Goal: Obtain resource: Download file/media

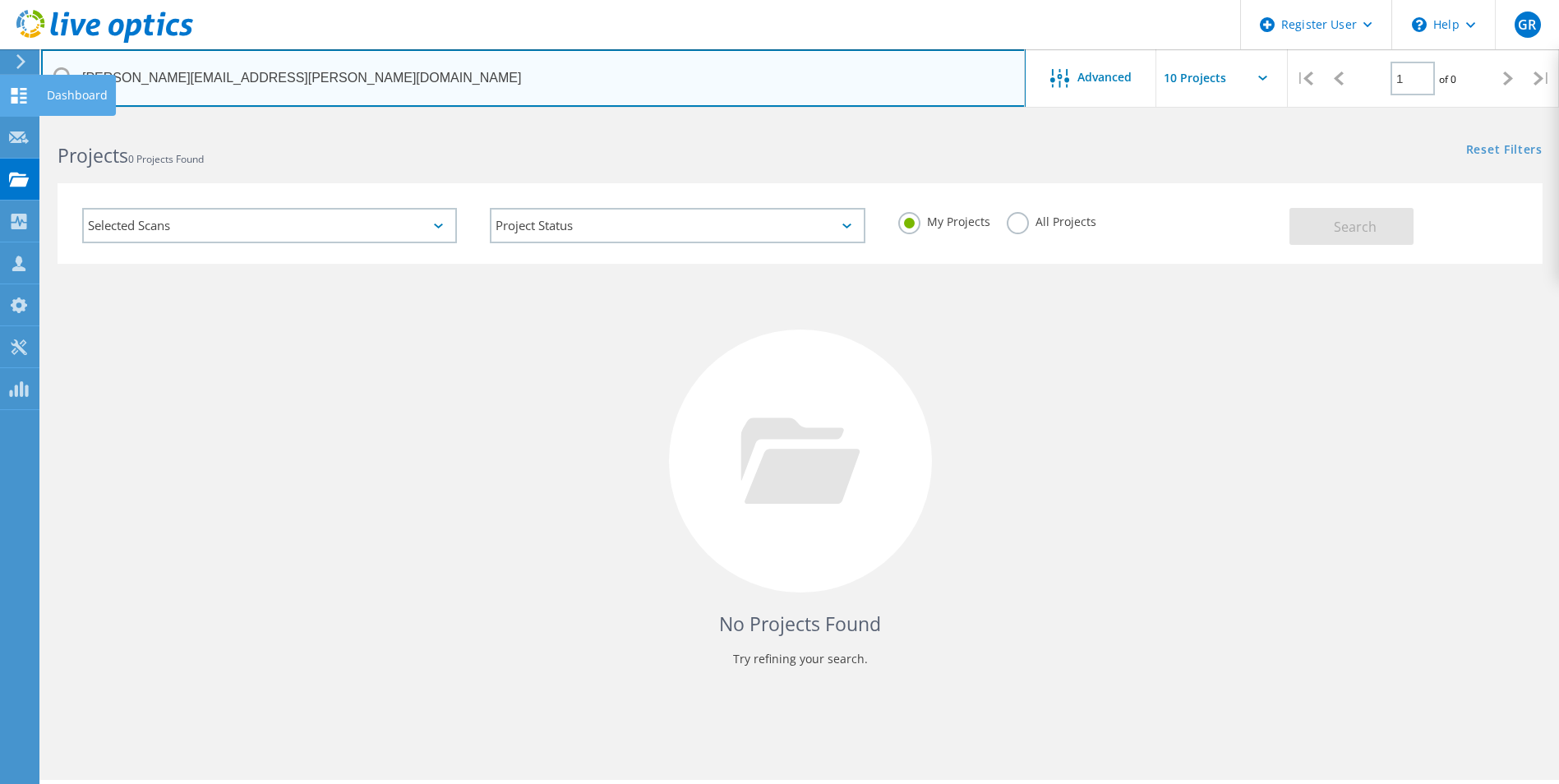
drag, startPoint x: 384, startPoint y: 81, endPoint x: 23, endPoint y: 96, distance: 361.3
click at [23, 119] on div "Register User \n Help Explore Helpful Articles Contact Support GR Dell User Gia…" at bounding box center [780, 474] width 1559 height 710
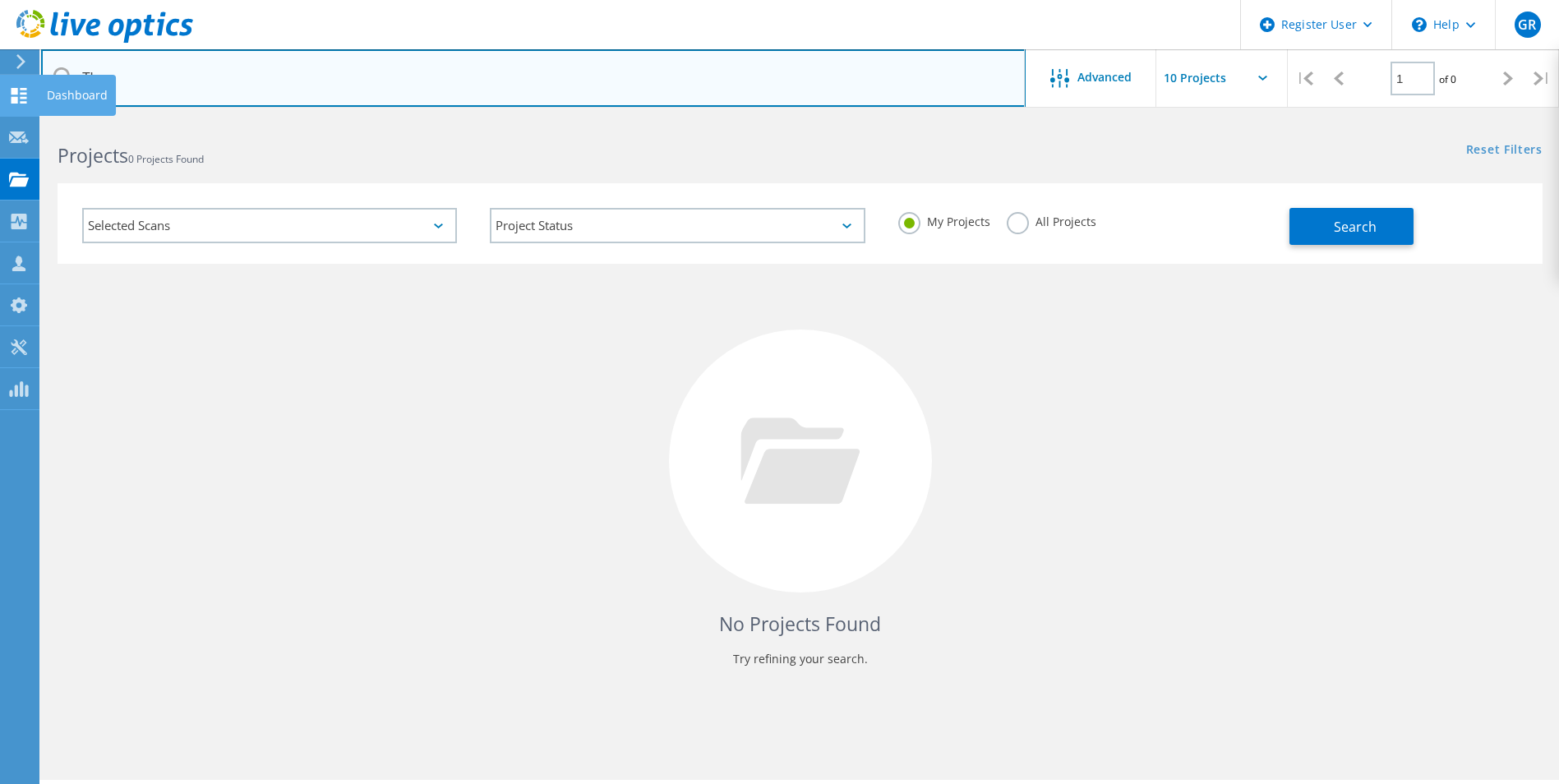
type input "T"
type input "gropper"
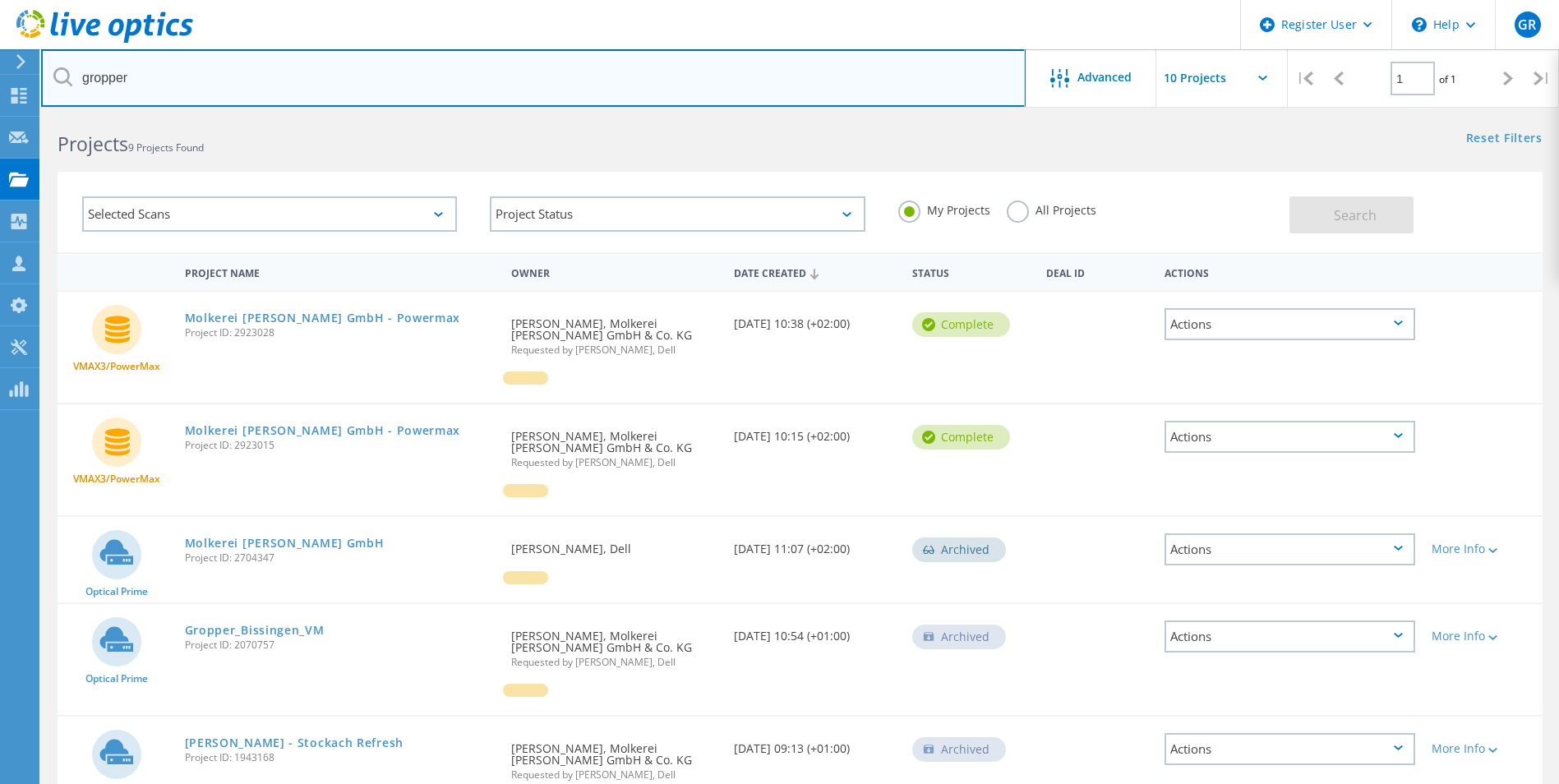
scroll to position [83, 0]
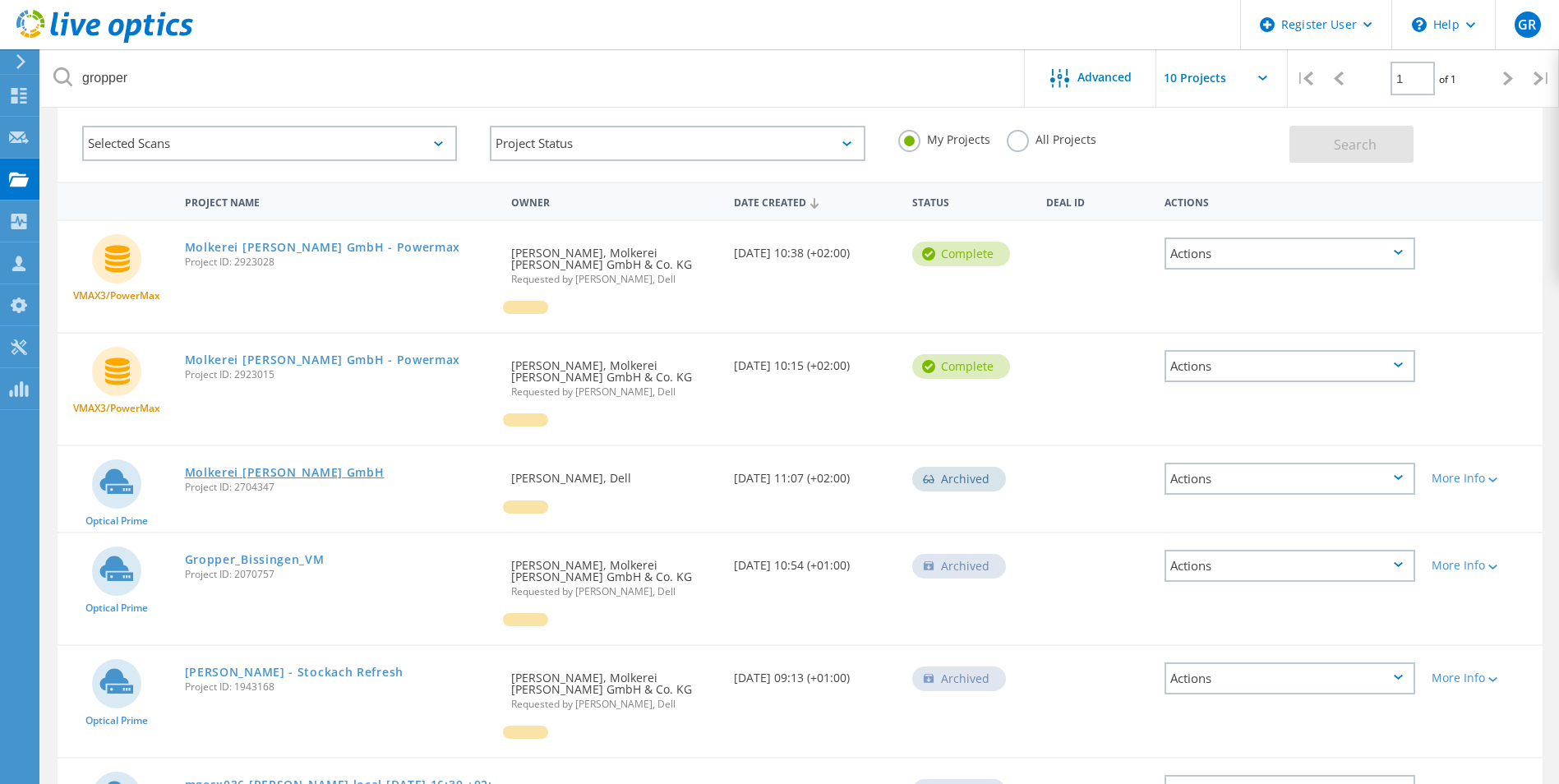
click at [287, 469] on link "Molkerei [PERSON_NAME] GmbH" at bounding box center [285, 473] width 200 height 12
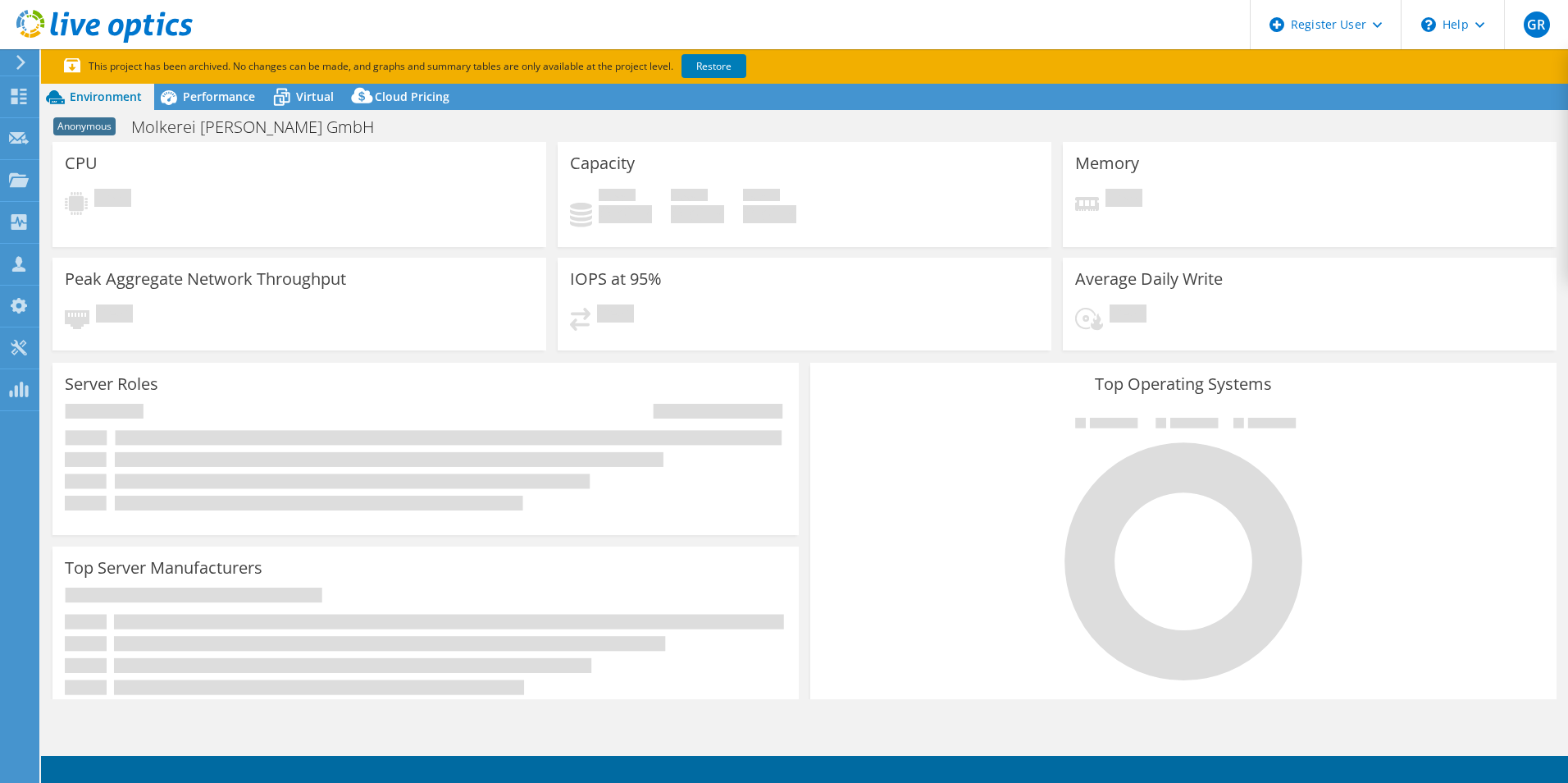
select select "USD"
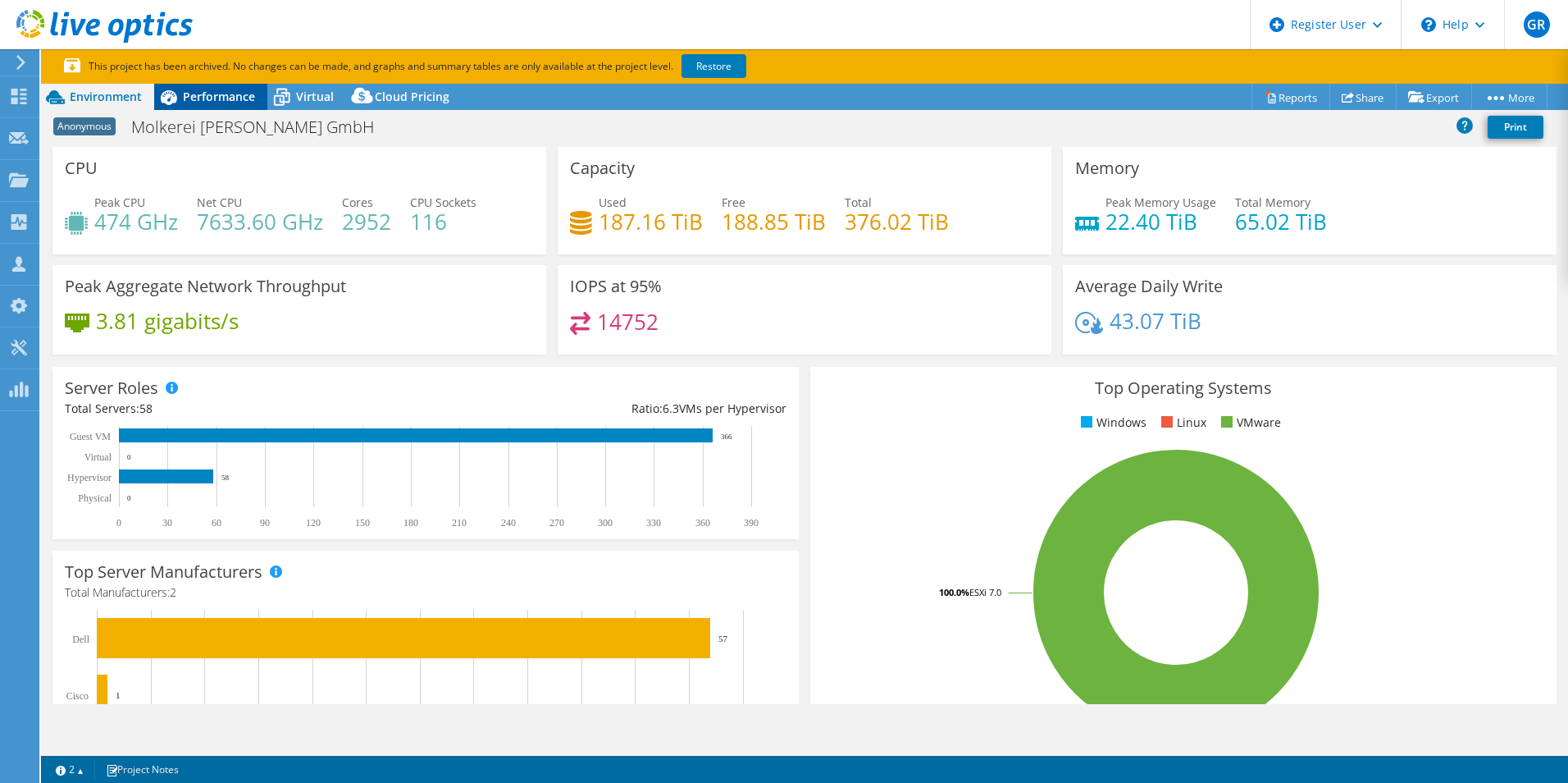
click at [218, 94] on span "Performance" at bounding box center [219, 96] width 72 height 15
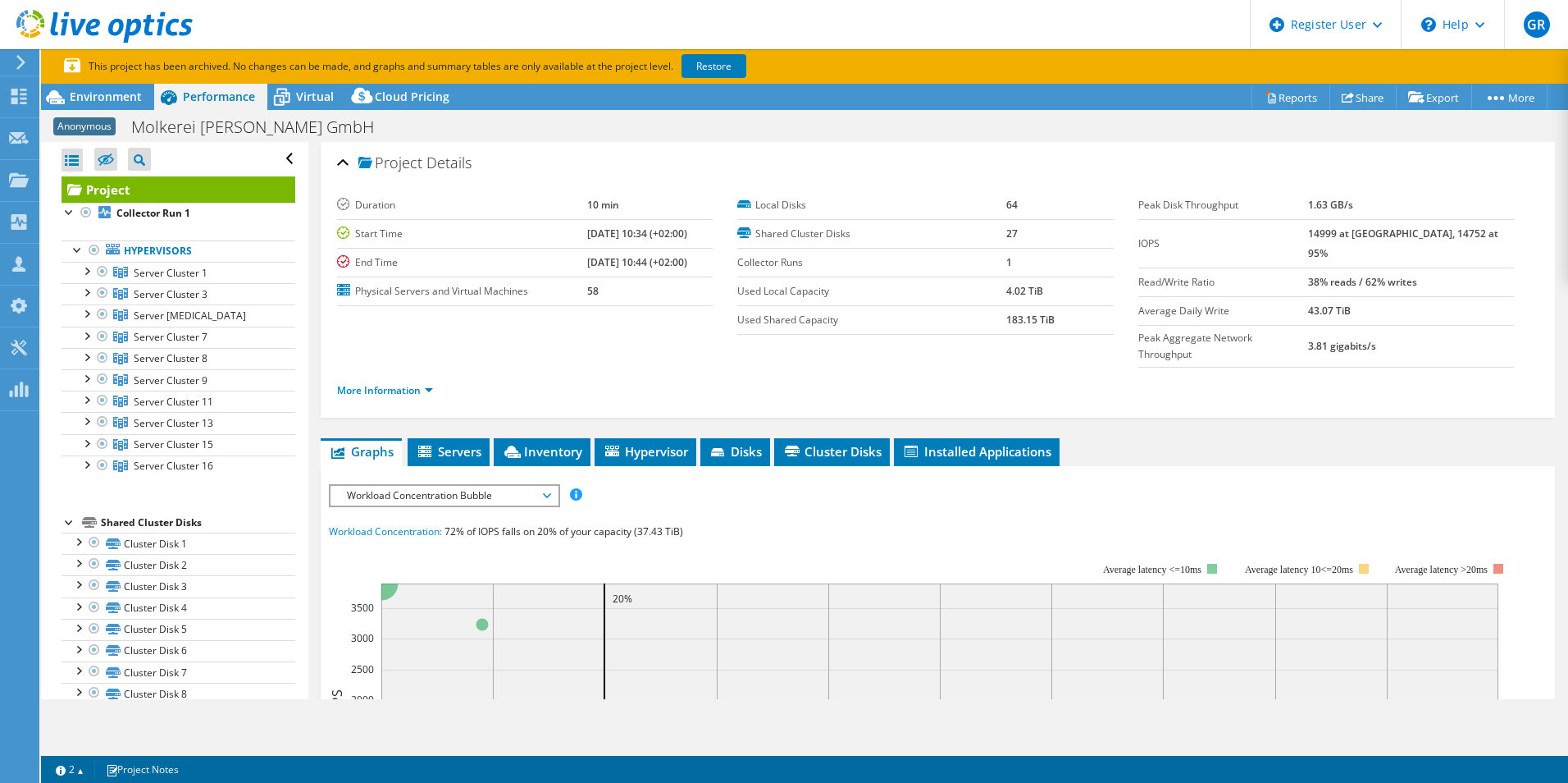
scroll to position [83, 0]
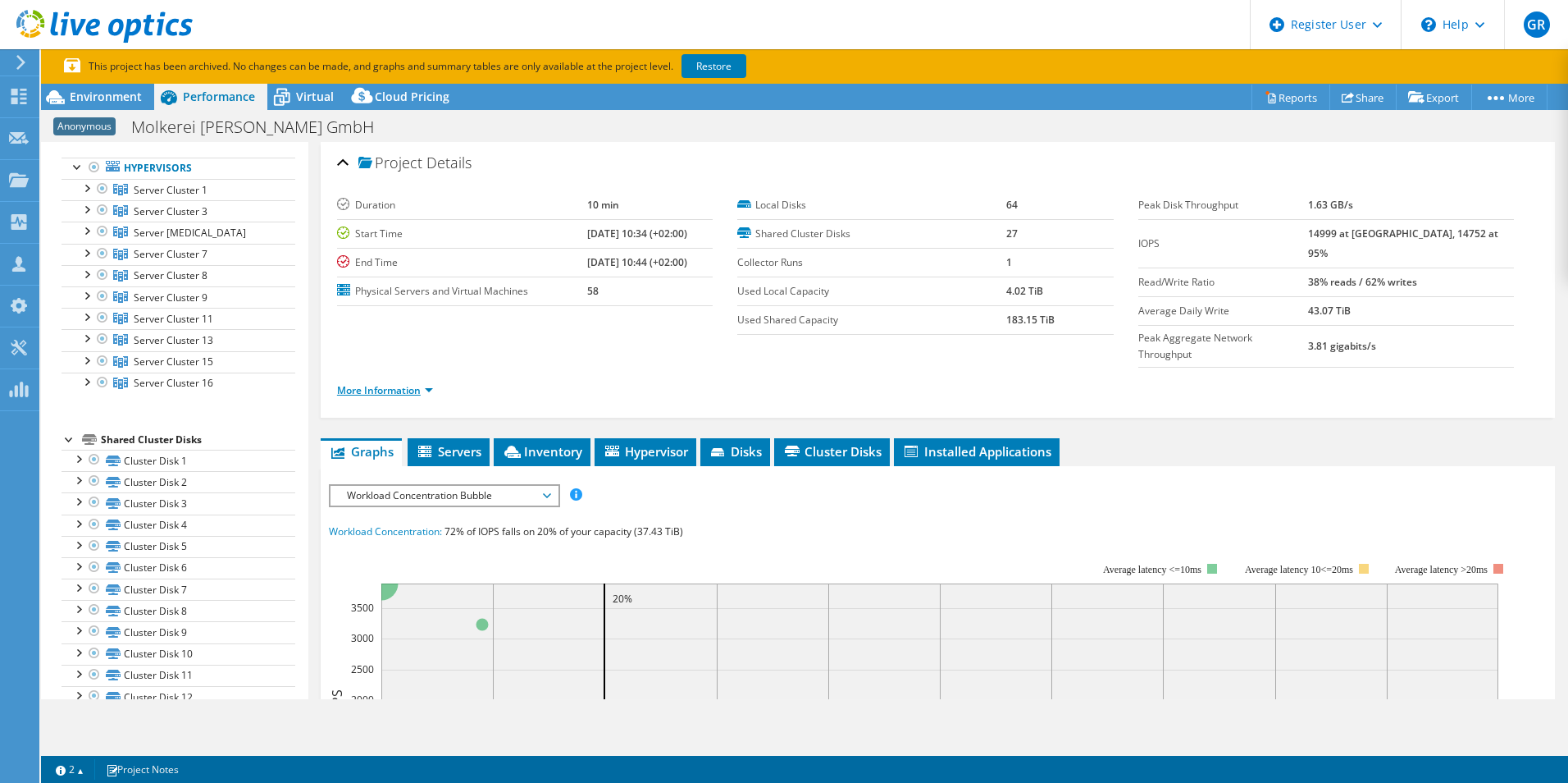
click at [428, 383] on link "More Information" at bounding box center [386, 390] width 96 height 14
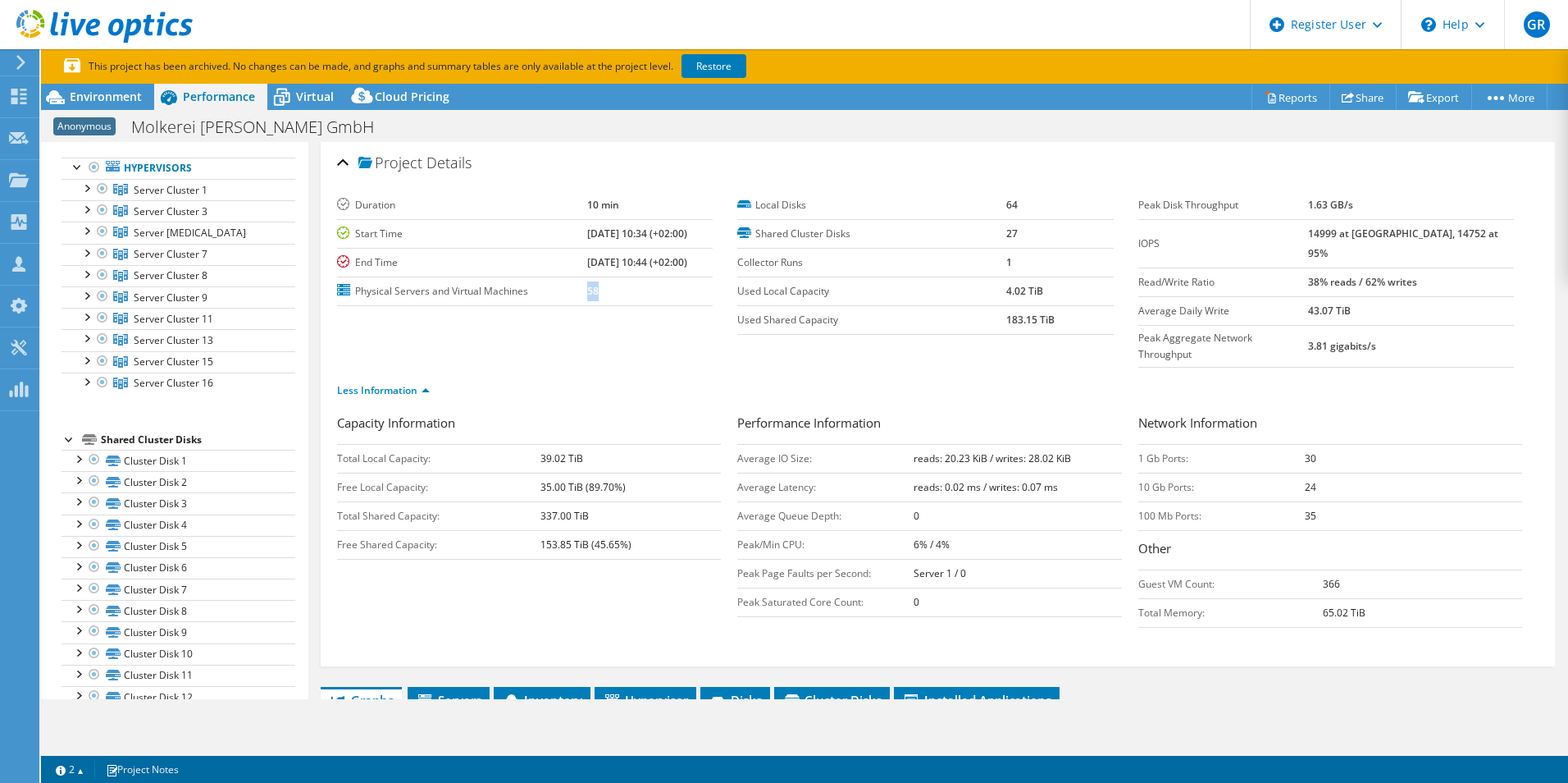
drag, startPoint x: 584, startPoint y: 294, endPoint x: 555, endPoint y: 288, distance: 29.6
click at [555, 288] on tr "Physical Servers and Virtual Machines 58" at bounding box center [526, 291] width 376 height 29
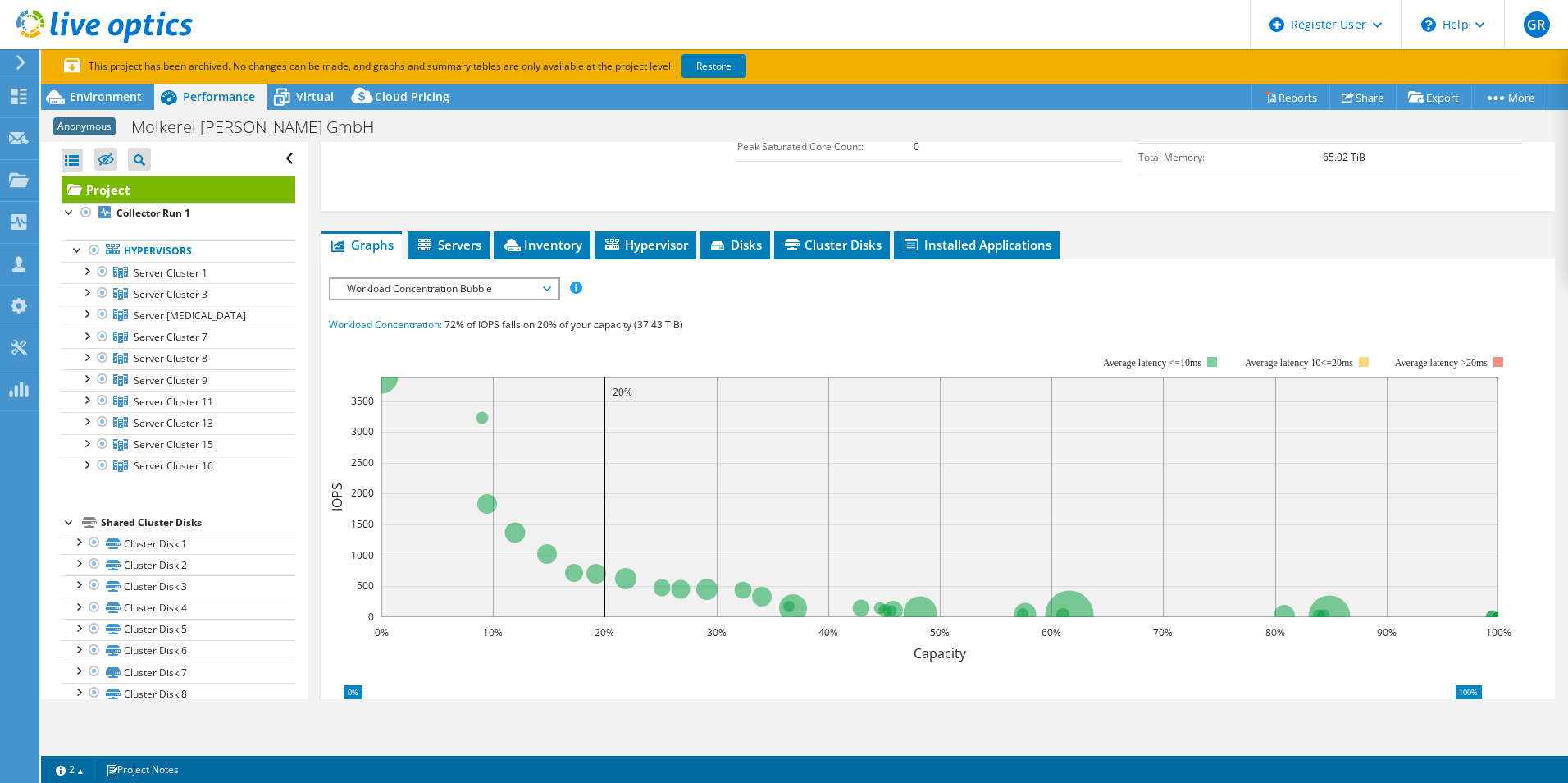
scroll to position [492, 0]
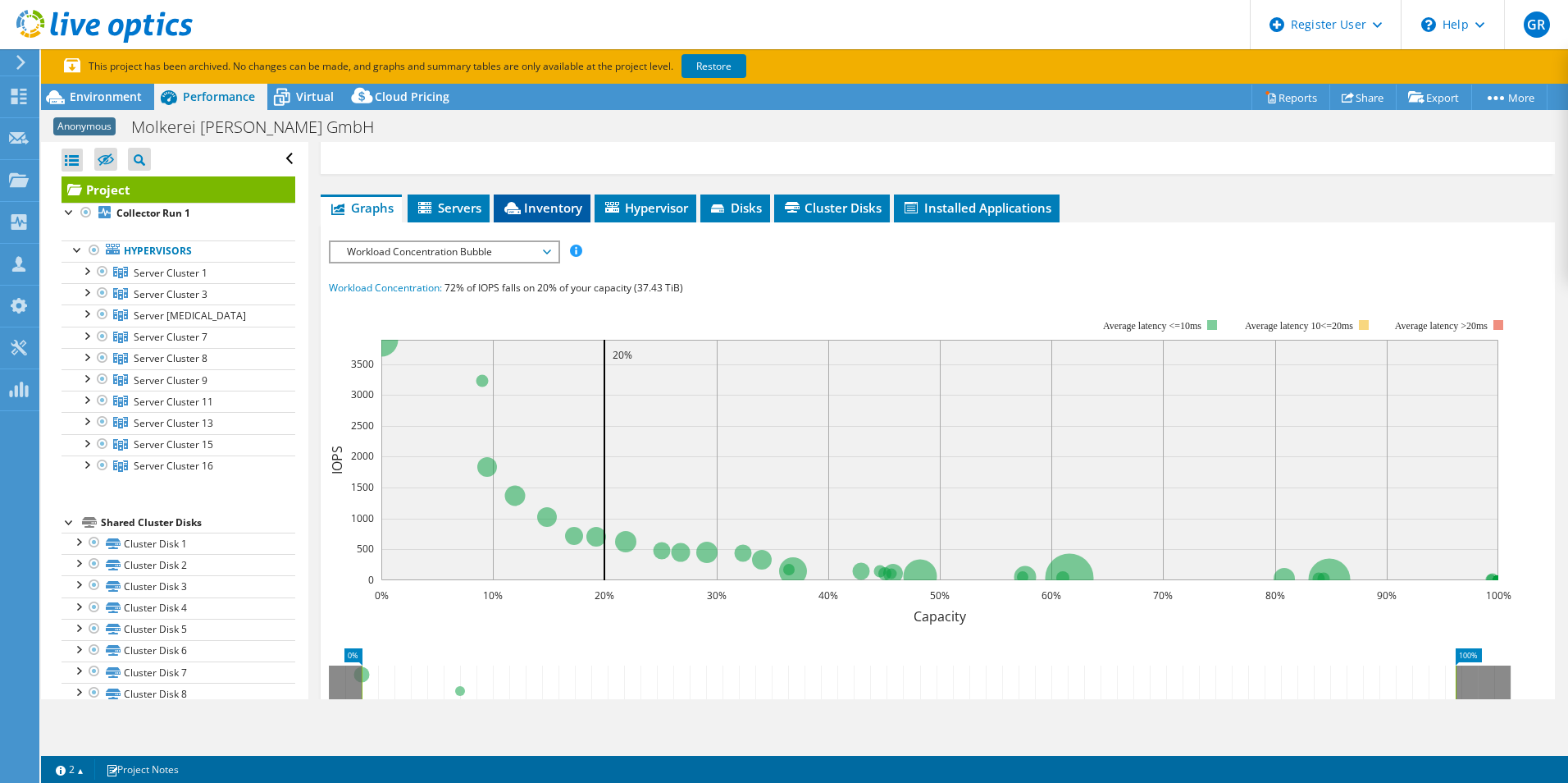
click at [514, 202] on icon at bounding box center [512, 207] width 16 height 12
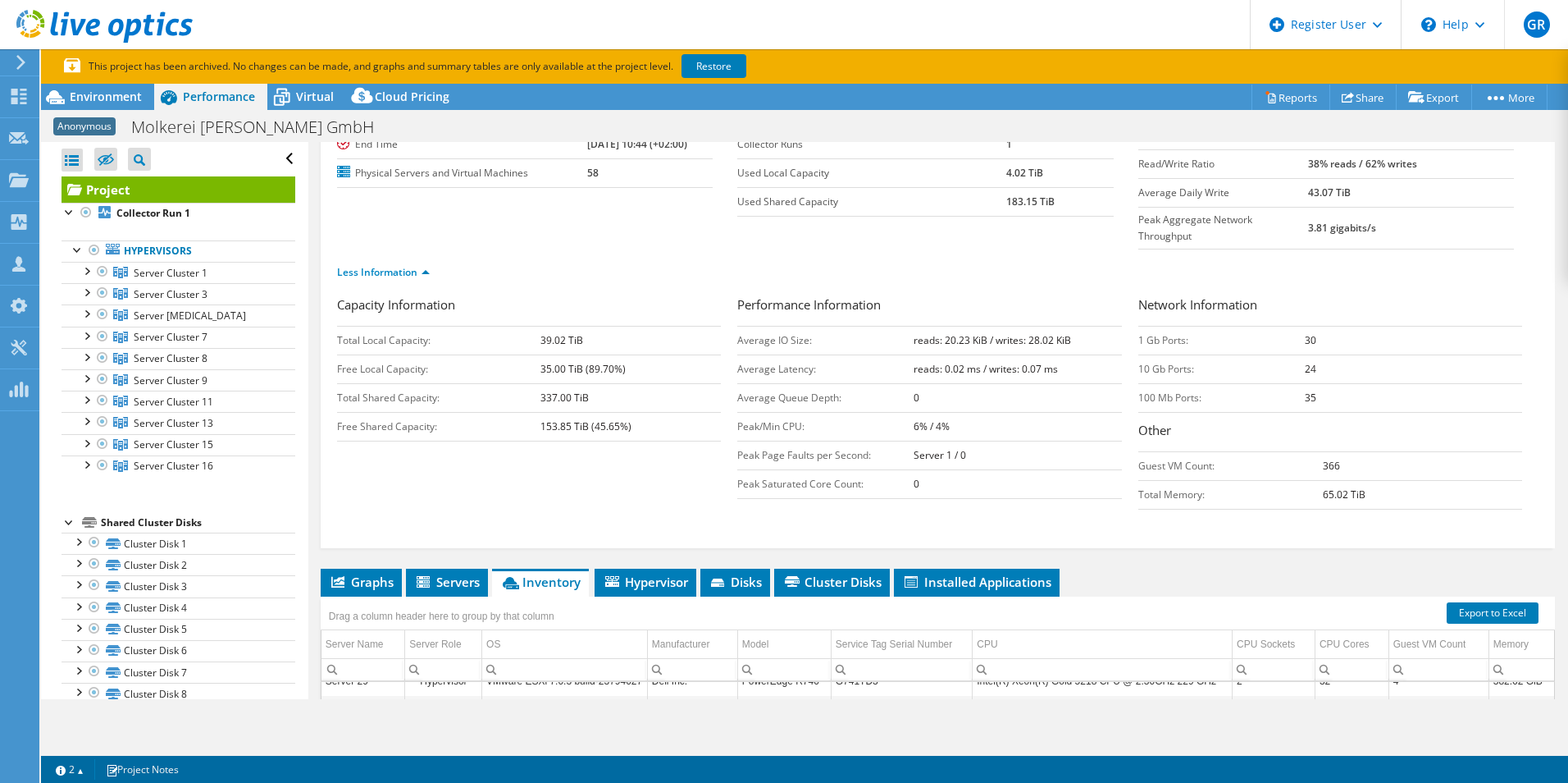
scroll to position [0, 0]
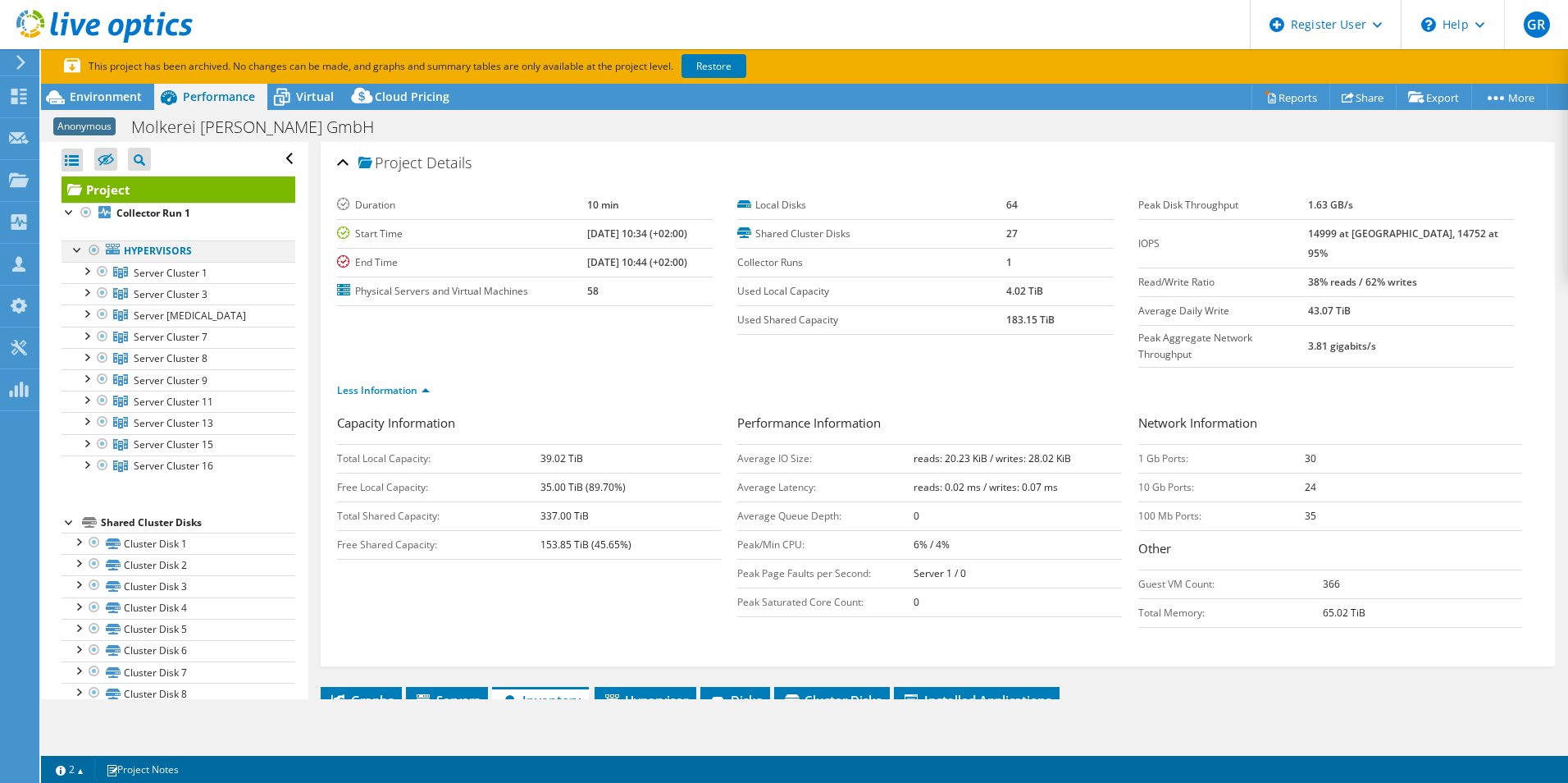
click at [93, 246] on div at bounding box center [94, 250] width 16 height 20
click at [93, 249] on div at bounding box center [94, 250] width 16 height 20
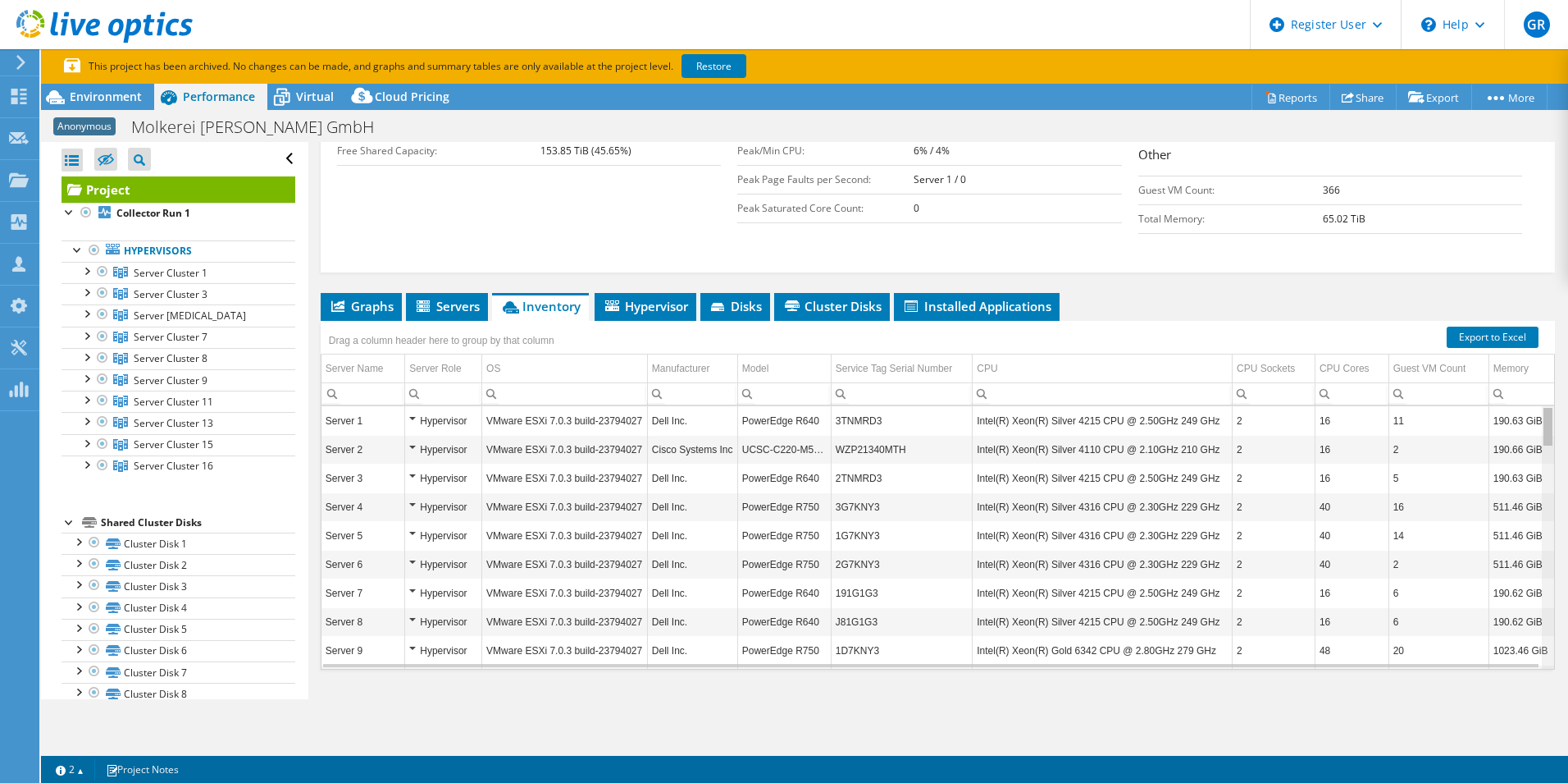
drag, startPoint x: 1538, startPoint y: 470, endPoint x: 1545, endPoint y: 360, distance: 110.2
click at [1545, 362] on body "GR Dell User Gianfranco Rossi Gianfranco.Rossi@dell.com Dell My Profile Log Out…" at bounding box center [784, 392] width 1568 height 783
drag, startPoint x: 833, startPoint y: 389, endPoint x: 897, endPoint y: 390, distance: 64.0
click at [897, 406] on td "3TNMRD3" at bounding box center [901, 420] width 142 height 29
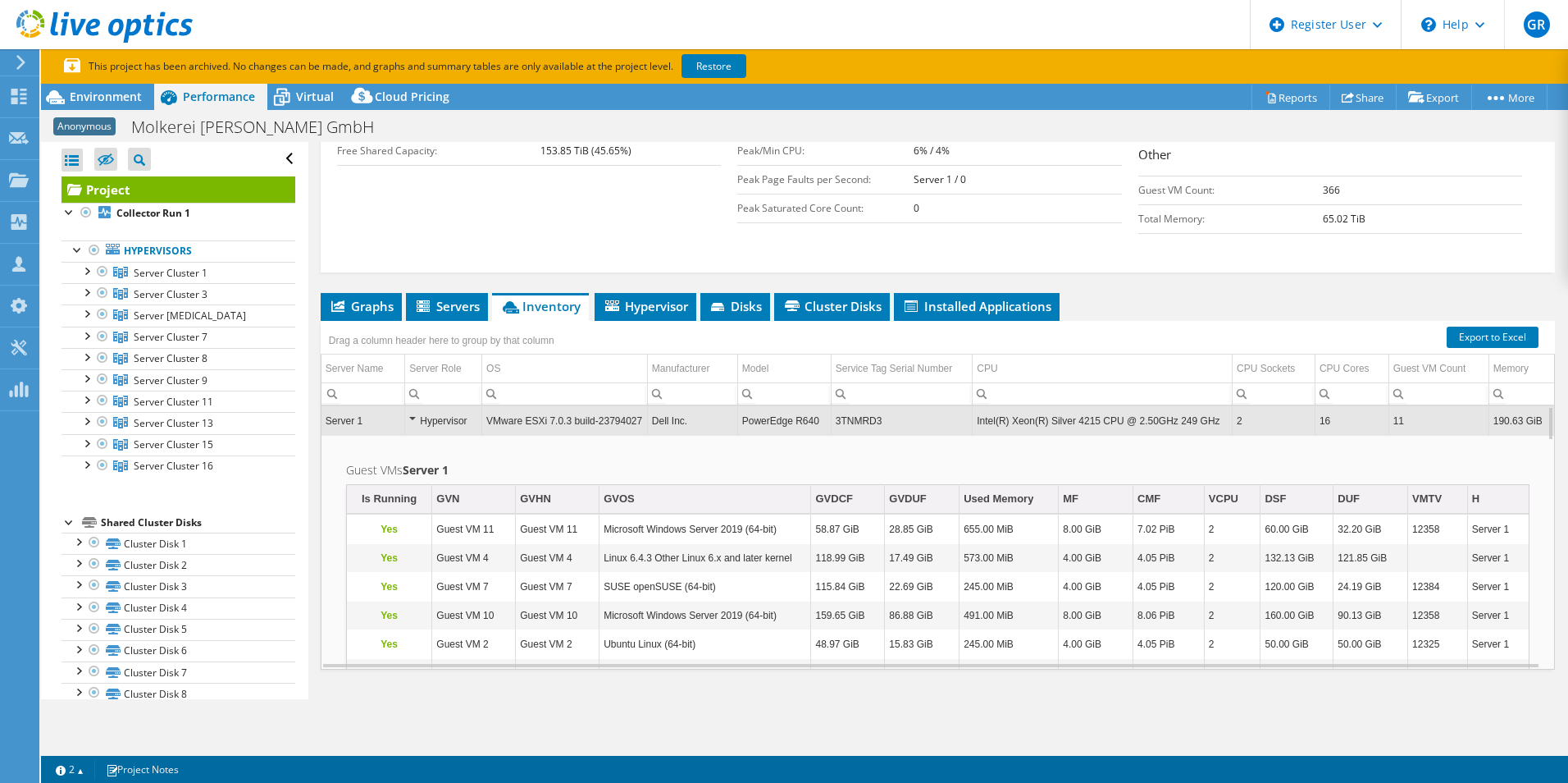
click at [851, 406] on td "3TNMRD3" at bounding box center [901, 420] width 142 height 29
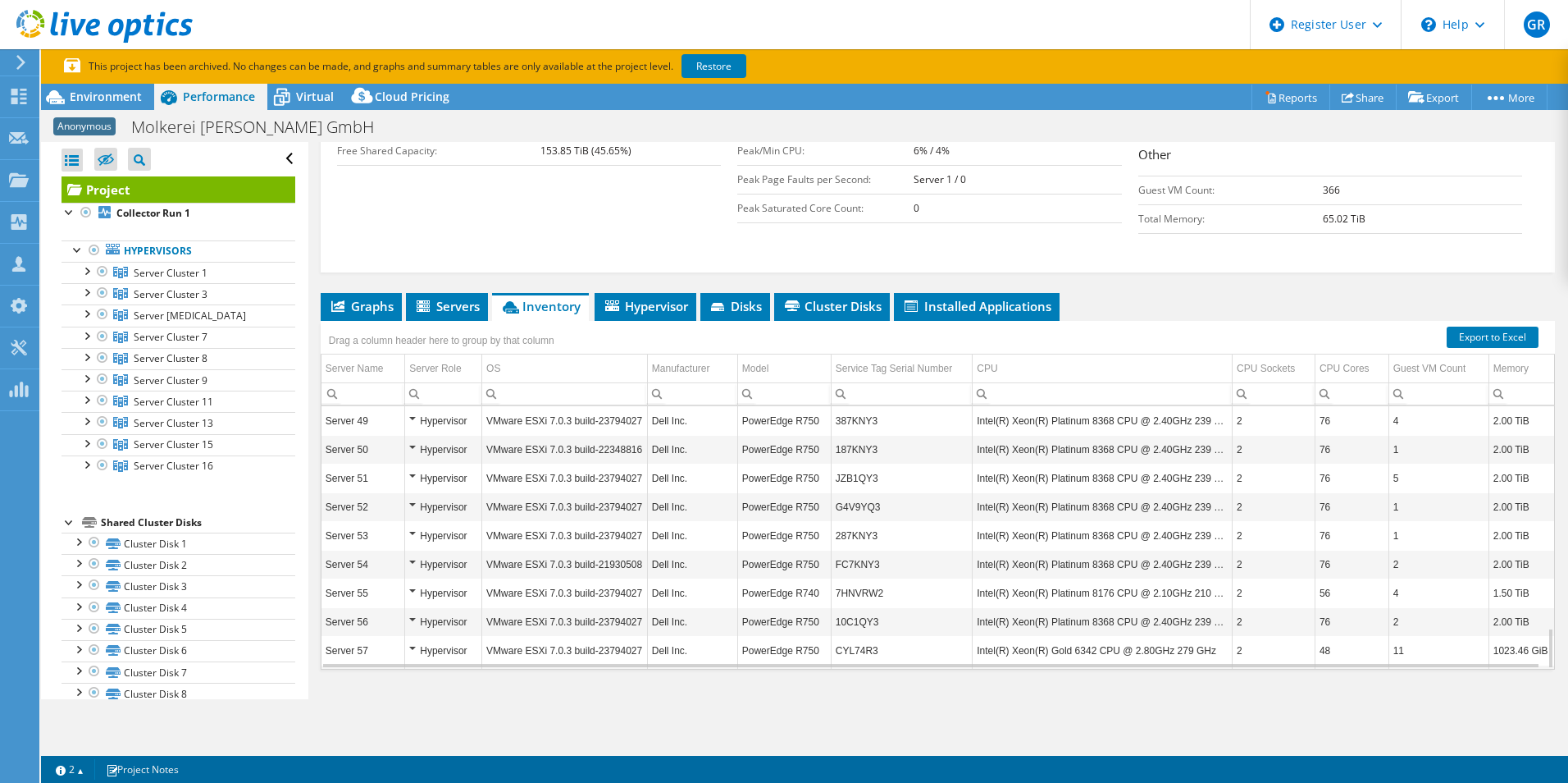
scroll to position [1411, 0]
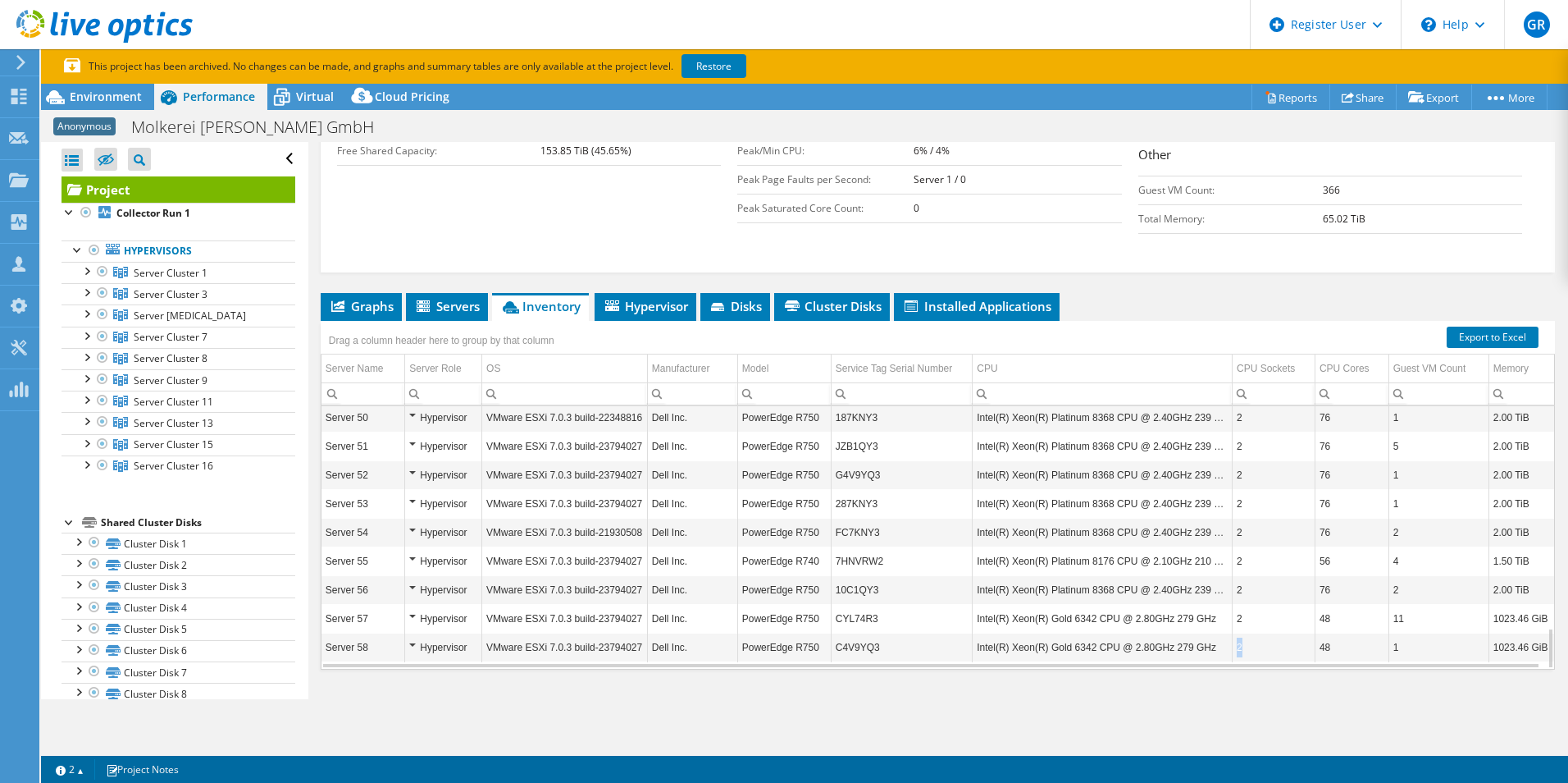
click at [1232, 632] on td "2" at bounding box center [1274, 647] width 82 height 29
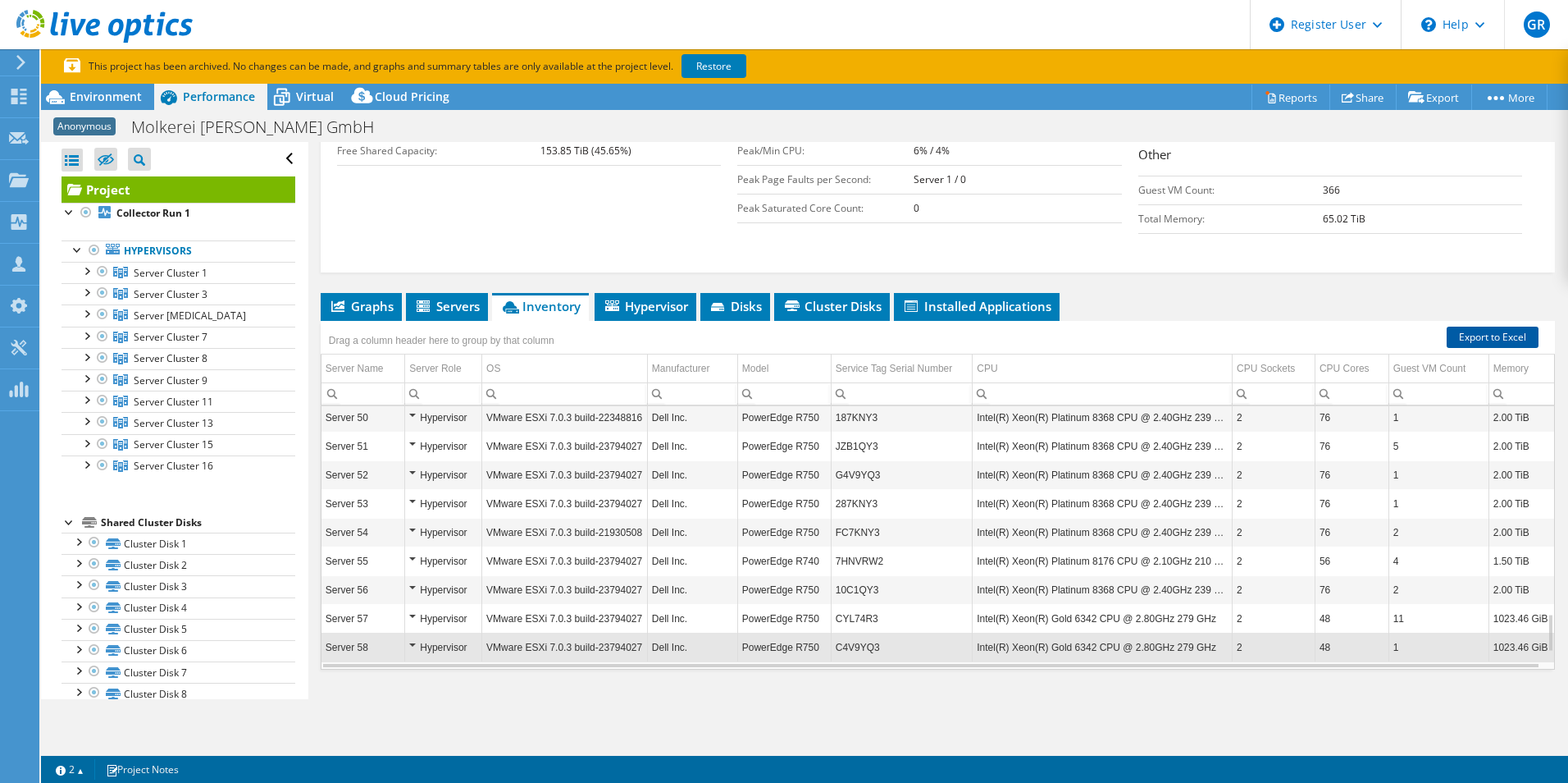
click at [1471, 326] on link "Export to Excel" at bounding box center [1493, 337] width 92 height 21
click at [714, 61] on link "Restore" at bounding box center [714, 65] width 65 height 24
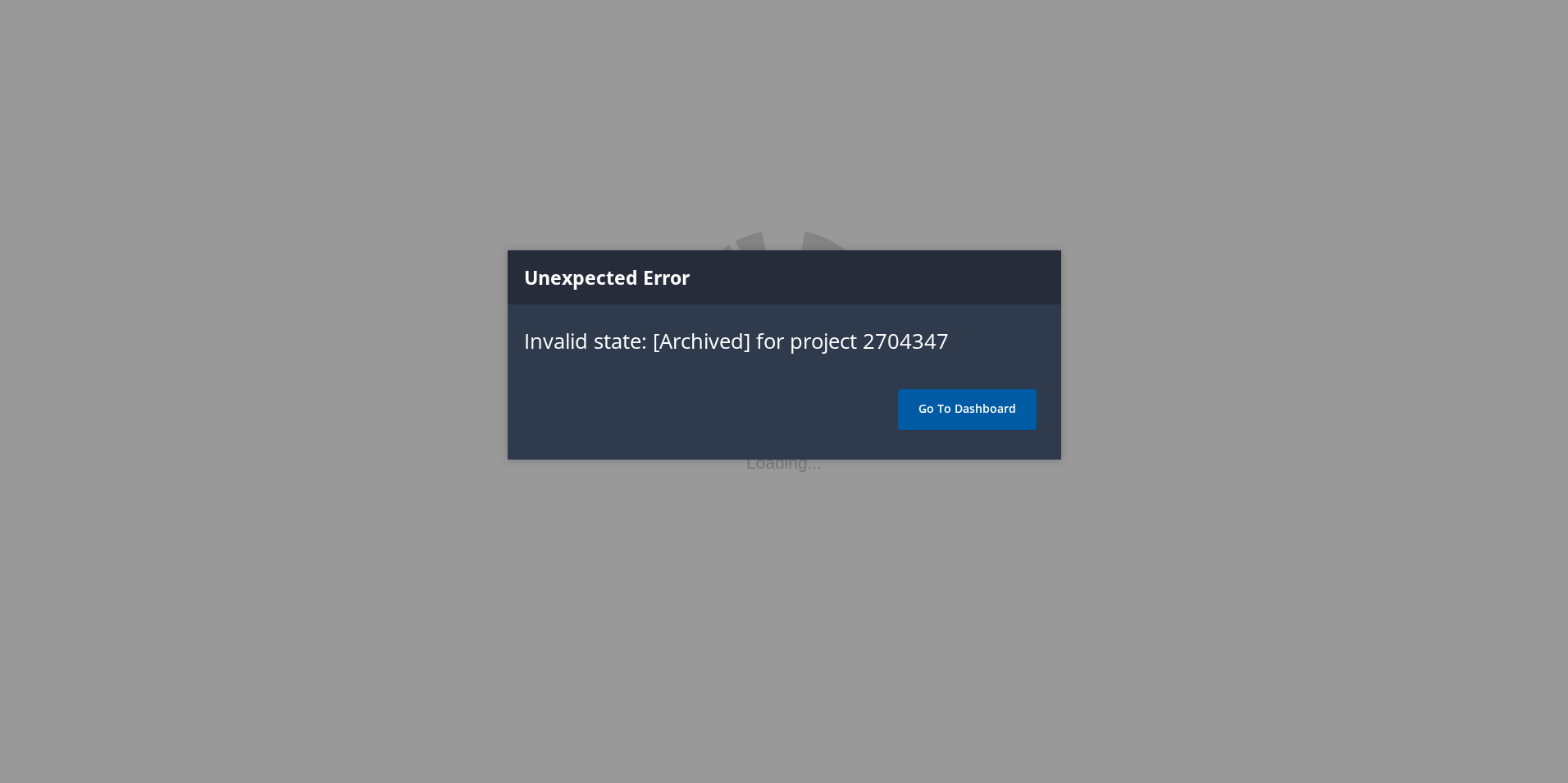
click at [964, 396] on link "Go To Dashboard" at bounding box center [968, 409] width 139 height 41
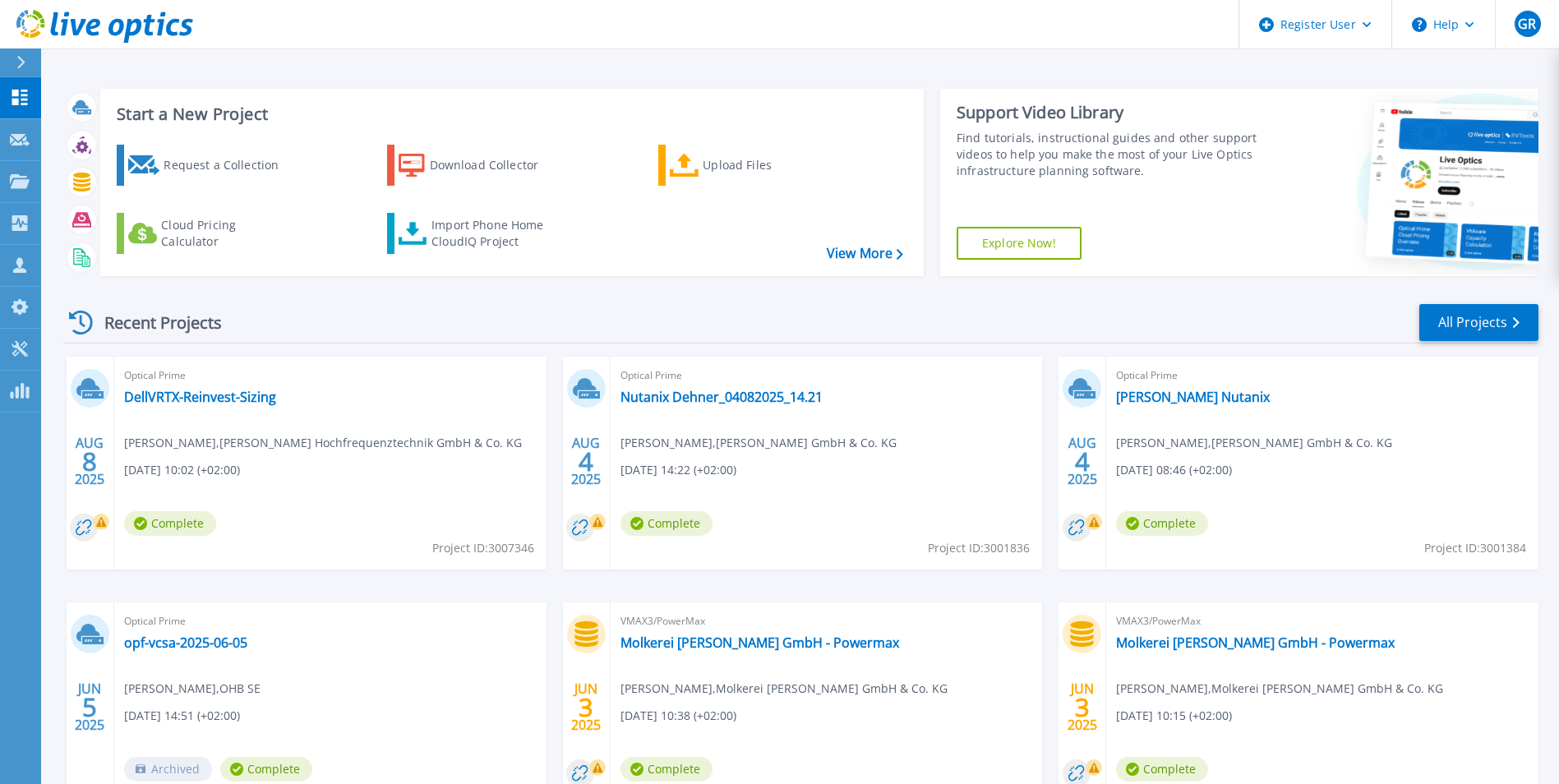
click at [551, 333] on div "Recent Projects All Projects" at bounding box center [801, 323] width 1475 height 41
click at [548, 332] on div "Recent Projects All Projects" at bounding box center [801, 323] width 1475 height 41
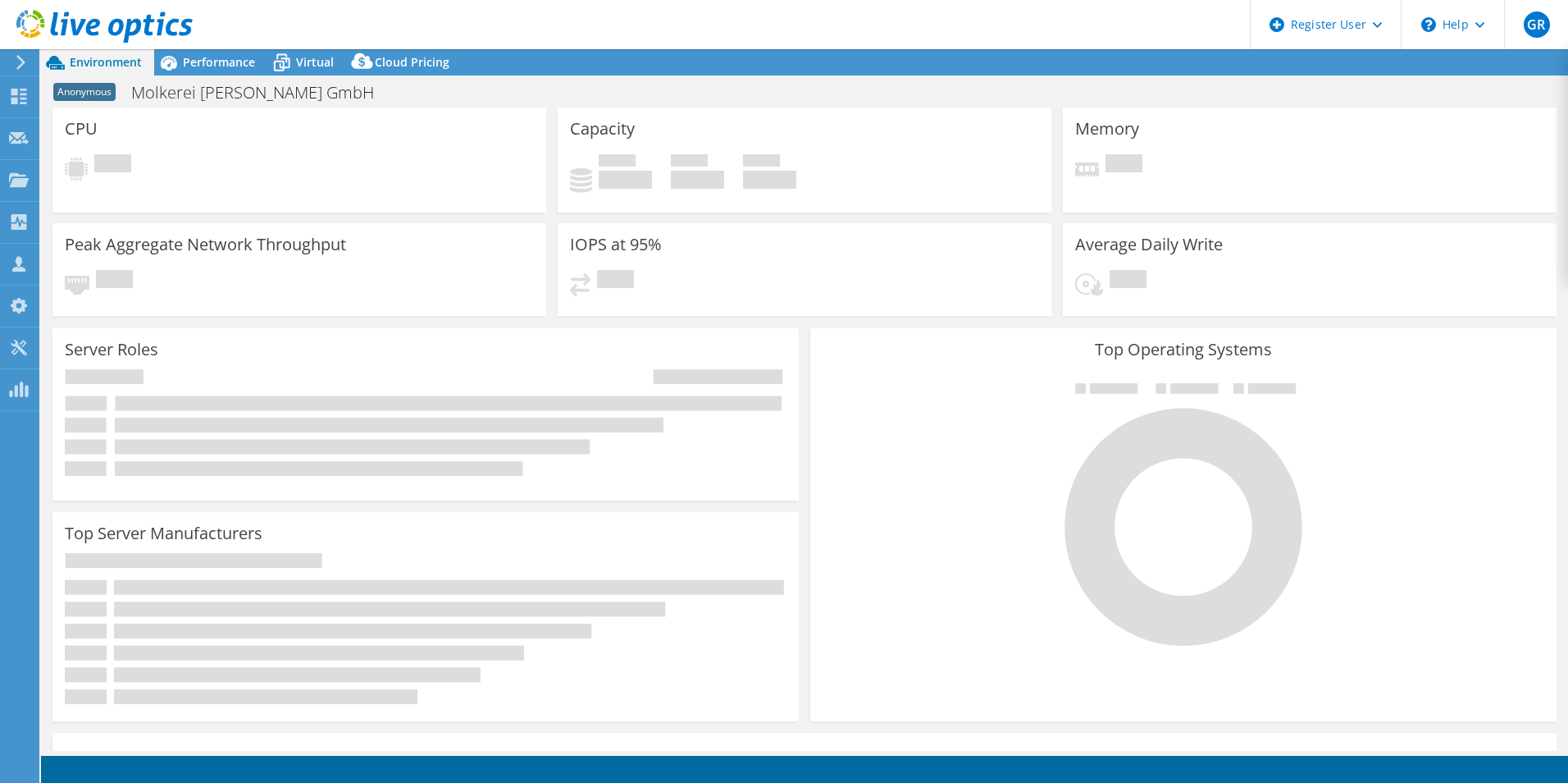
select select "USD"
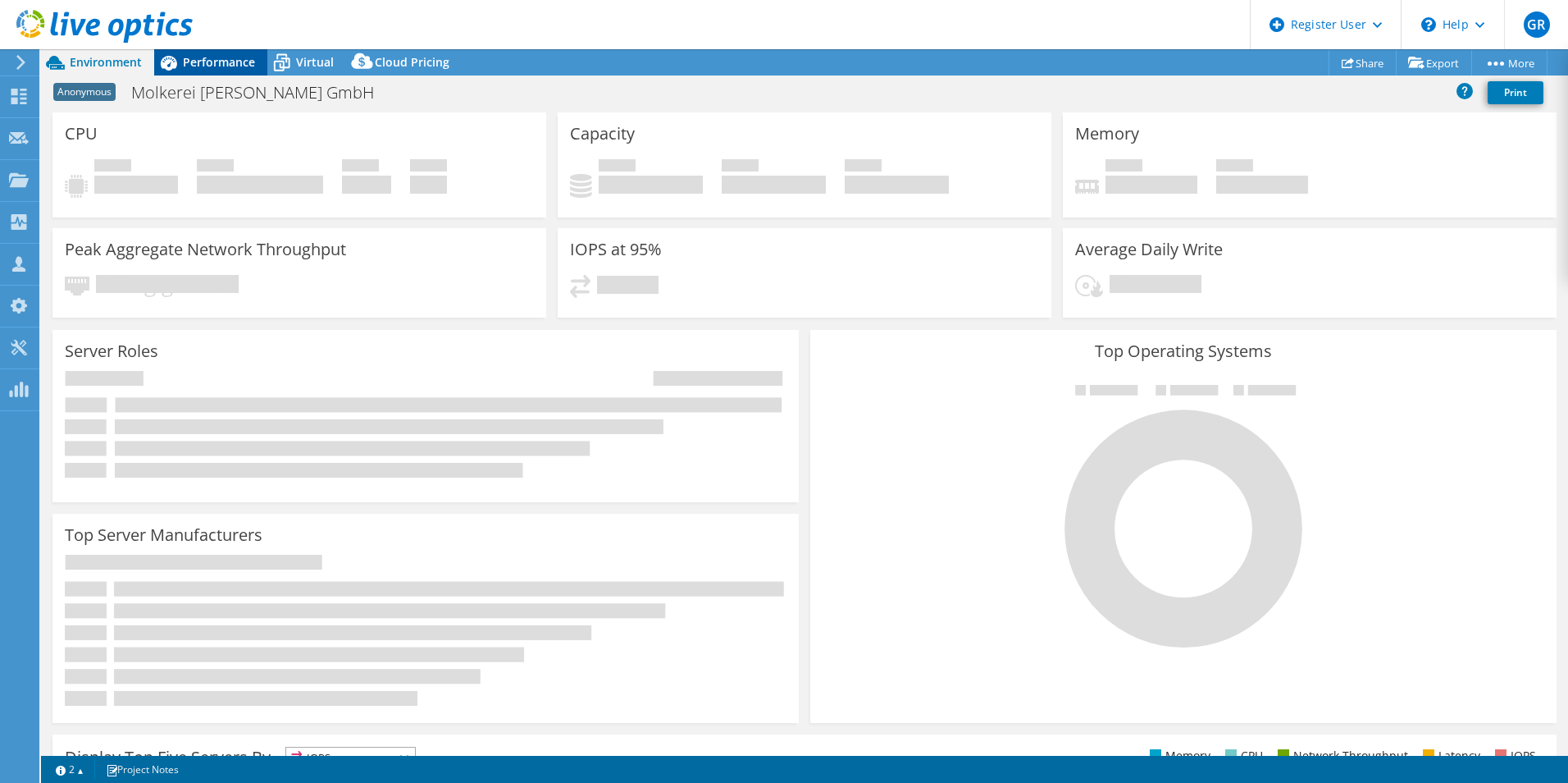
click at [194, 64] on span "Performance" at bounding box center [219, 61] width 72 height 15
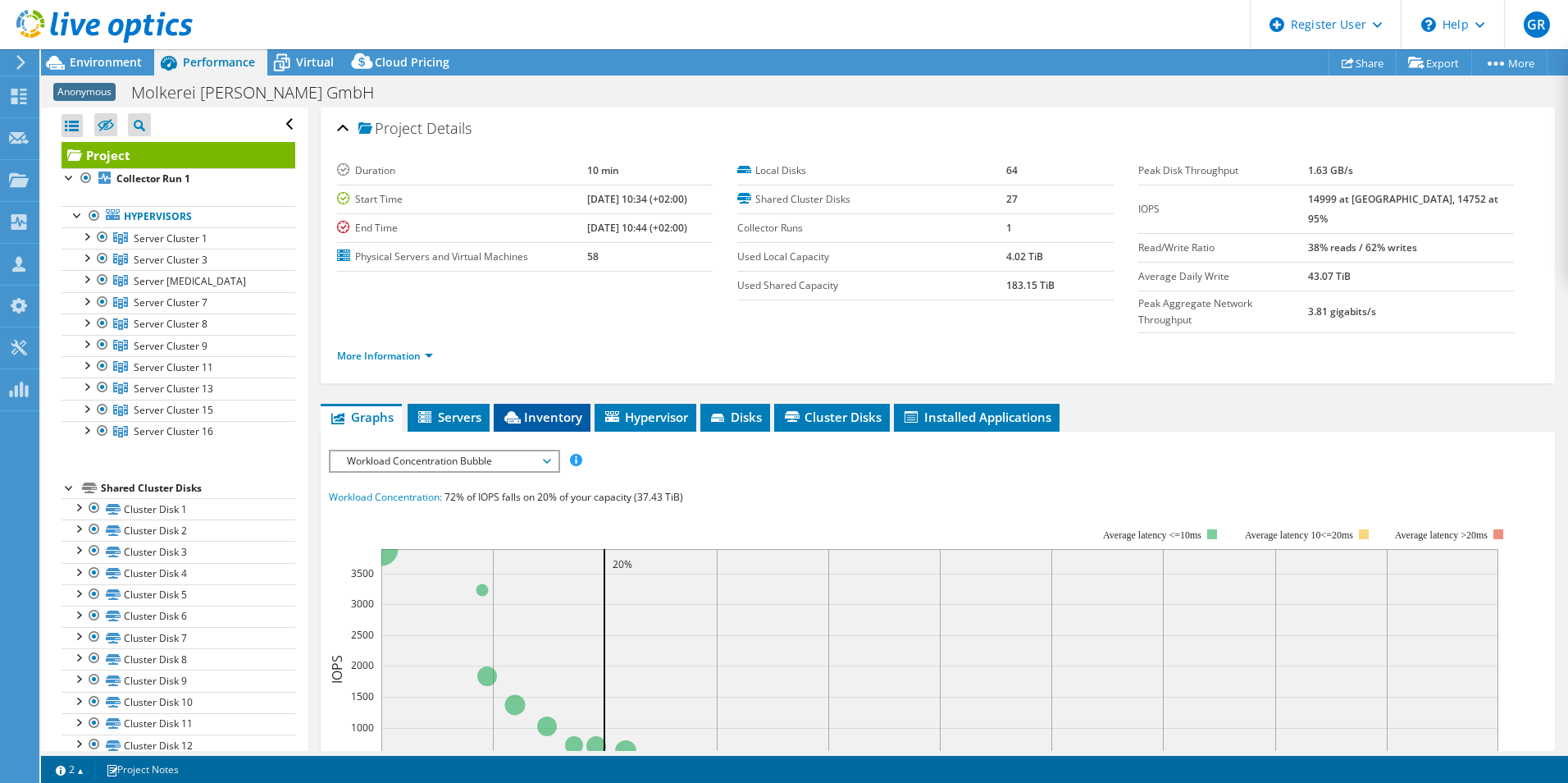
click at [540, 409] on span "Inventory" at bounding box center [542, 416] width 81 height 16
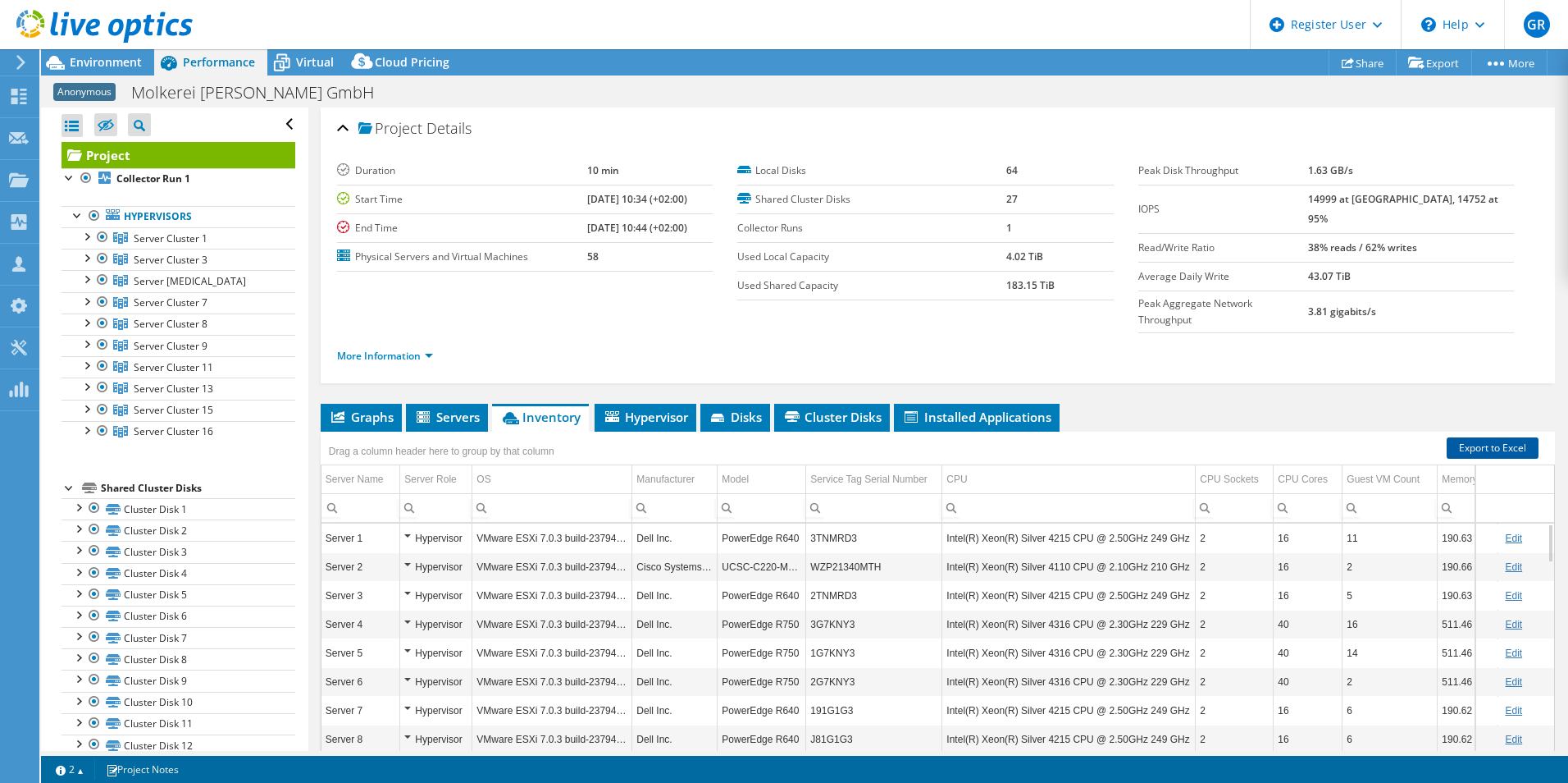
click at [1463, 438] on link "Export to Excel" at bounding box center [1493, 448] width 92 height 21
